Goal: Task Accomplishment & Management: Manage account settings

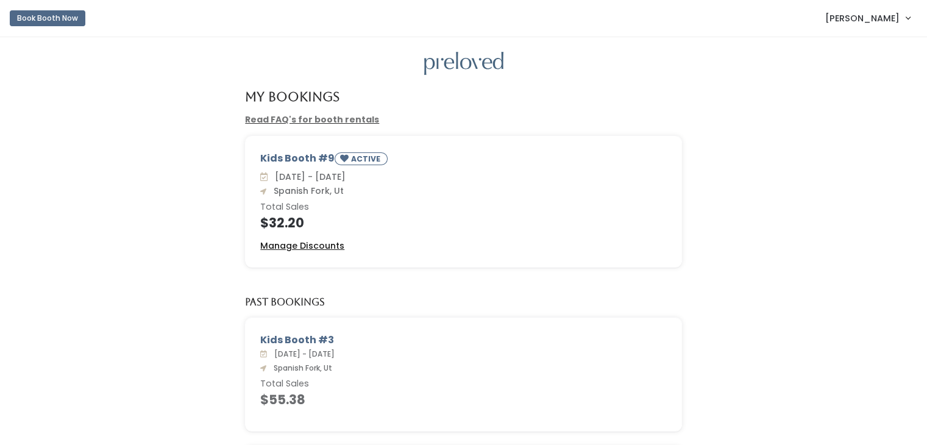
click at [275, 251] on link "Manage Discounts" at bounding box center [302, 245] width 84 height 13
click at [283, 244] on u "Manage Discounts" at bounding box center [302, 245] width 84 height 12
